Goal: Information Seeking & Learning: Learn about a topic

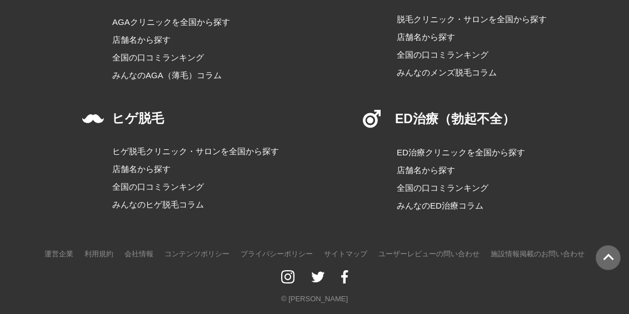
scroll to position [2613, 0]
click at [482, 146] on link "ED治療クリニックを全国から探す" at bounding box center [472, 152] width 150 height 13
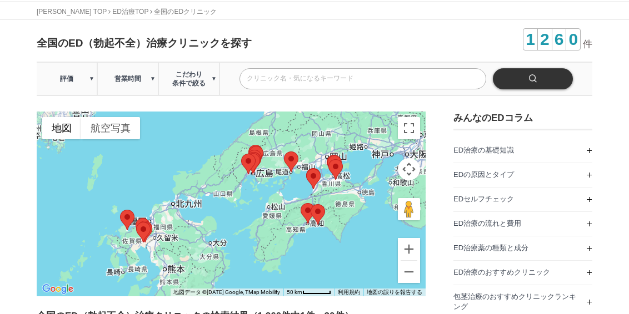
scroll to position [56, 0]
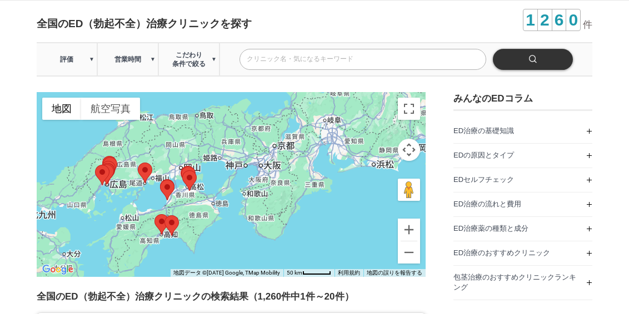
drag, startPoint x: 376, startPoint y: 168, endPoint x: 229, endPoint y: 198, distance: 150.2
click at [229, 198] on div at bounding box center [231, 184] width 389 height 185
click at [486, 135] on span "ED治療の基礎知識" at bounding box center [483, 131] width 61 height 8
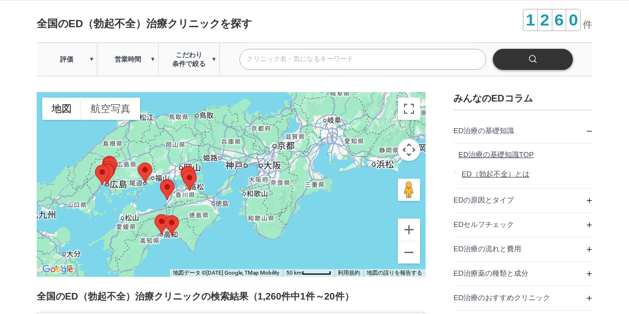
click at [489, 159] on span "ED治療の基礎知識TOP" at bounding box center [496, 155] width 76 height 8
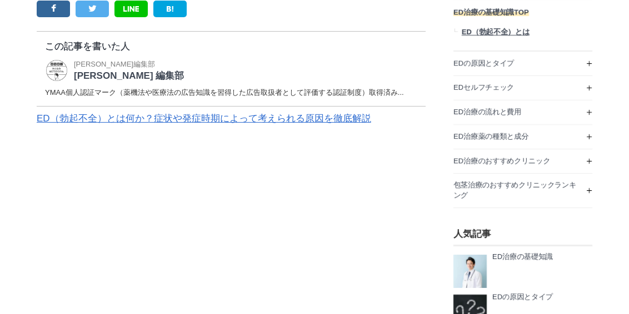
scroll to position [111, 0]
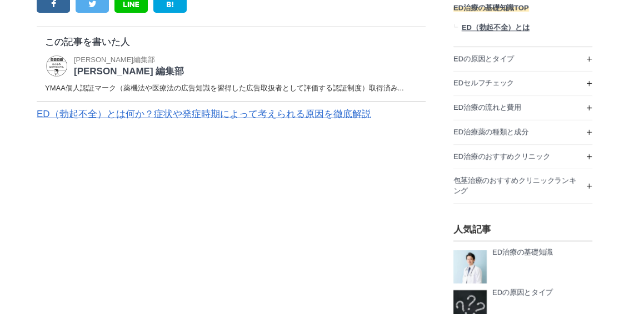
click at [196, 119] on link "ED（勃起不全）とは何か？症状や発症時期によって考えられる原因を徹底解説" at bounding box center [204, 114] width 334 height 11
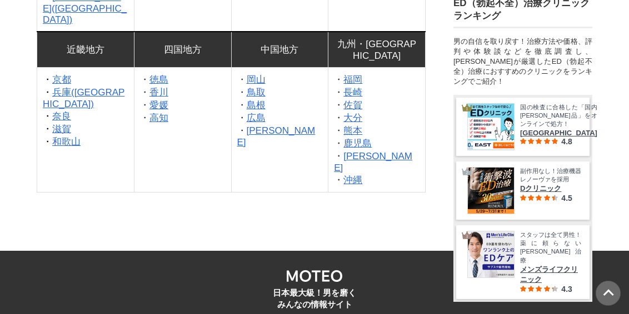
scroll to position [3944, 0]
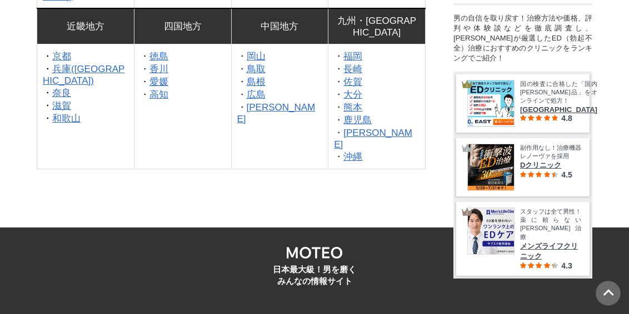
click at [61, 86] on link "兵庫(神戸)" at bounding box center [84, 75] width 82 height 22
click at [64, 62] on link "京都" at bounding box center [61, 56] width 19 height 11
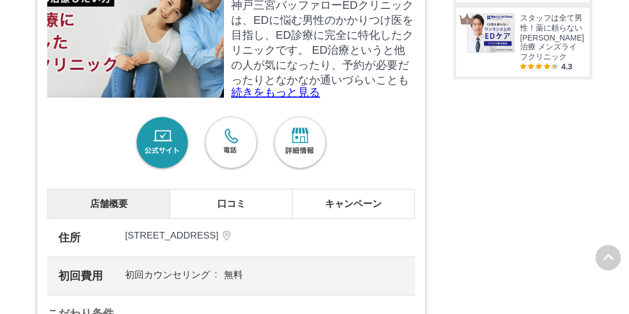
scroll to position [667, 0]
